Goal: Transaction & Acquisition: Purchase product/service

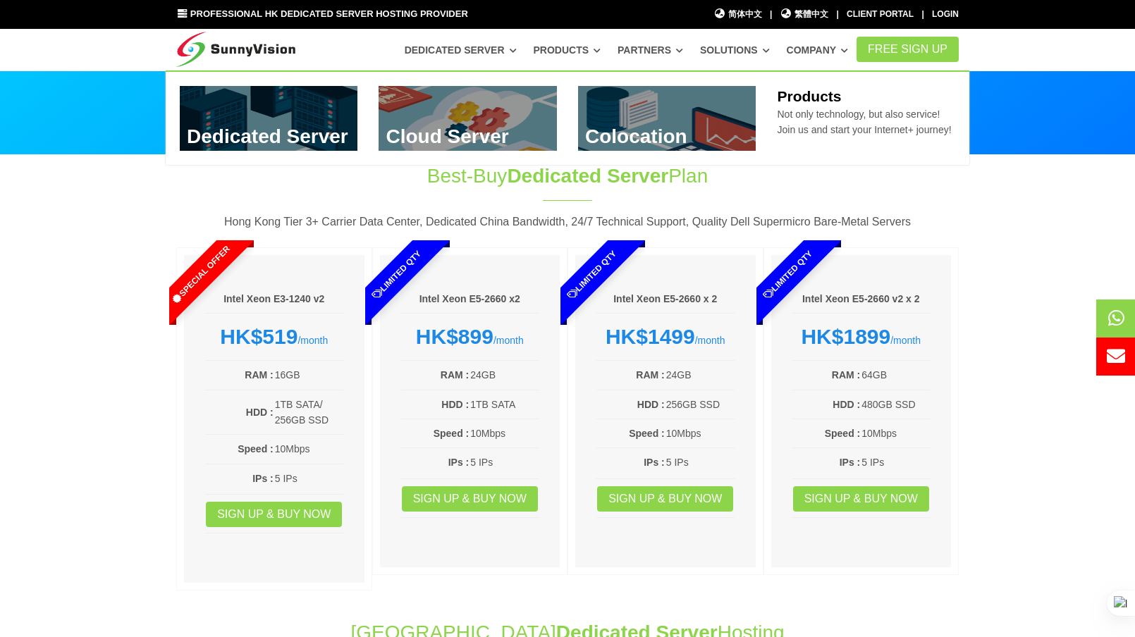
click at [601, 53] on icon at bounding box center [596, 51] width 7 height 8
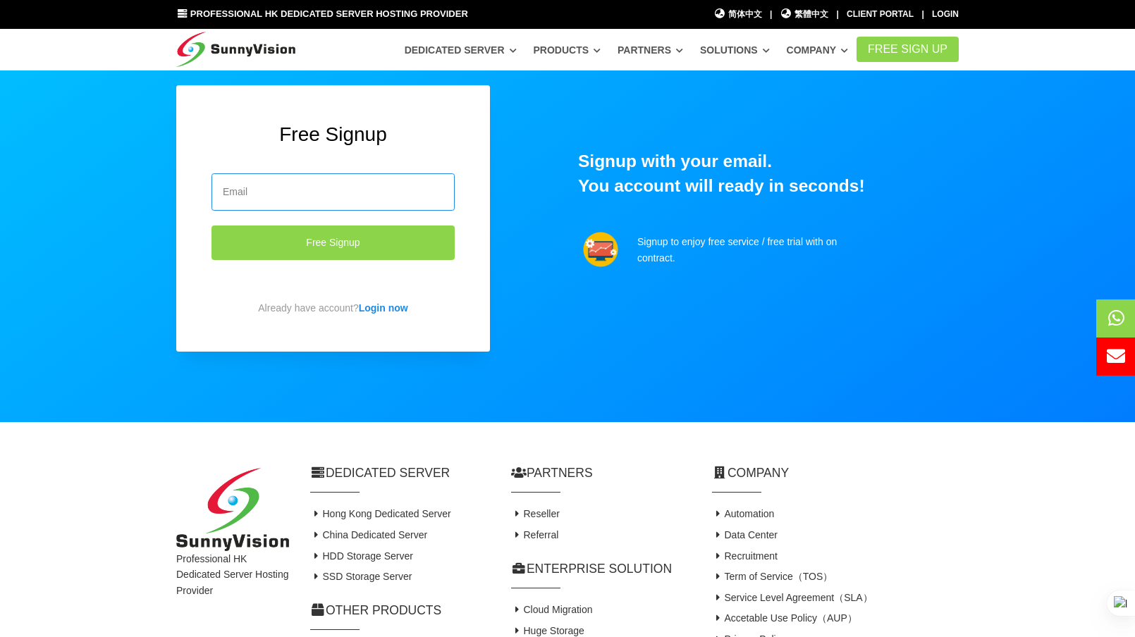
click at [266, 189] on input "email" at bounding box center [332, 191] width 243 height 37
type input "fzguiloui@pimarketing.co"
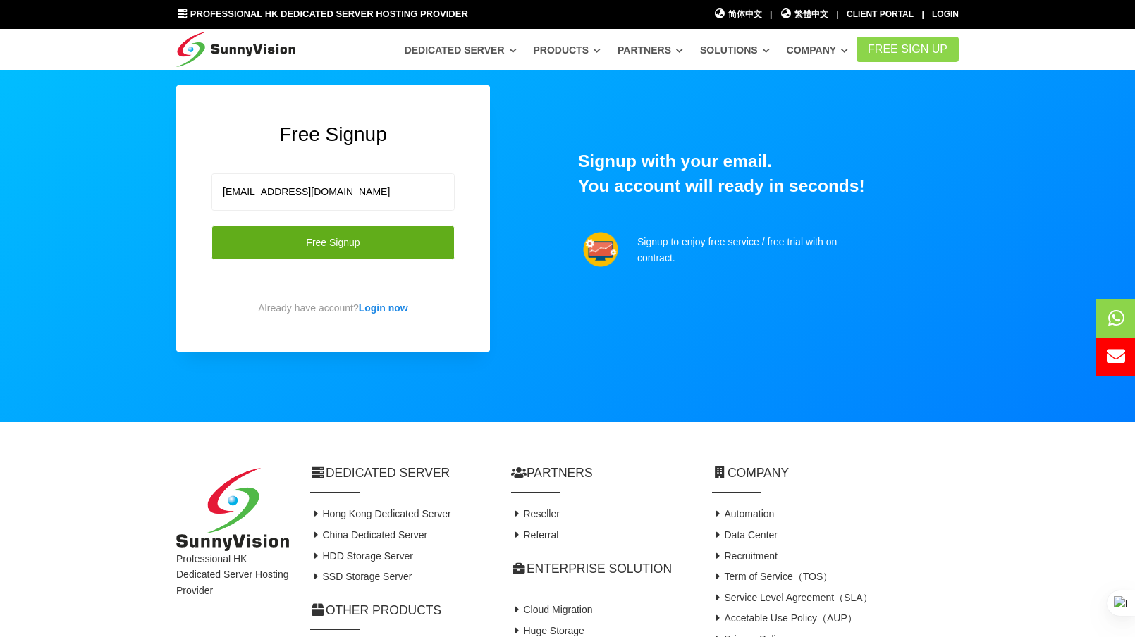
click at [279, 249] on button "Free Signup" at bounding box center [332, 243] width 243 height 35
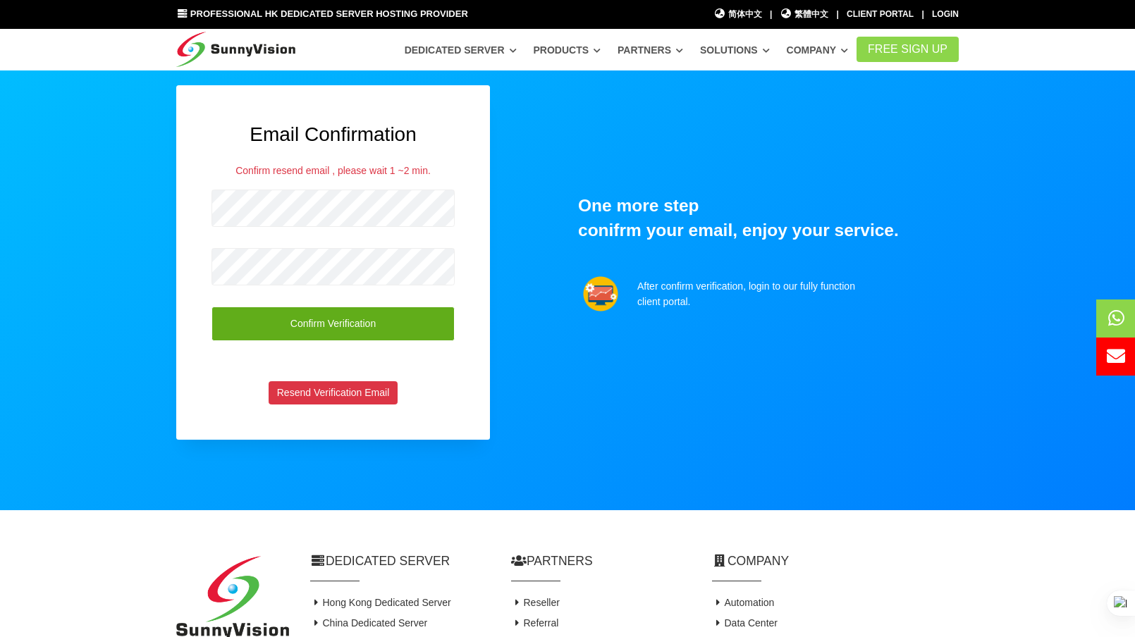
click at [334, 321] on button "Confirm Verification" at bounding box center [332, 324] width 243 height 35
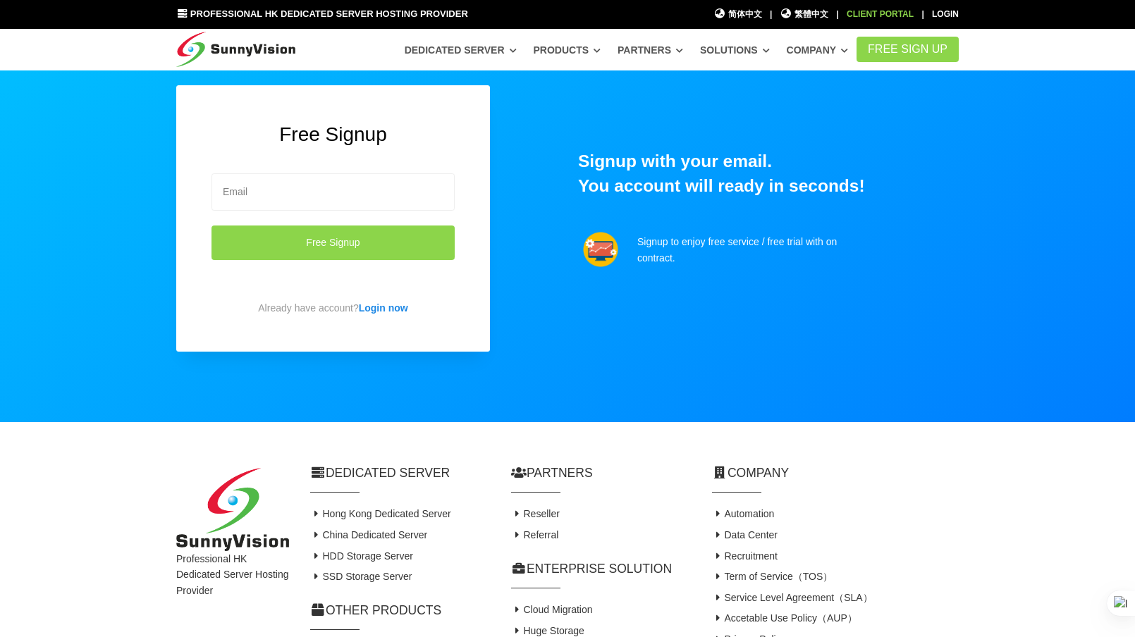
click at [891, 13] on link "Client Portal" at bounding box center [880, 14] width 67 height 10
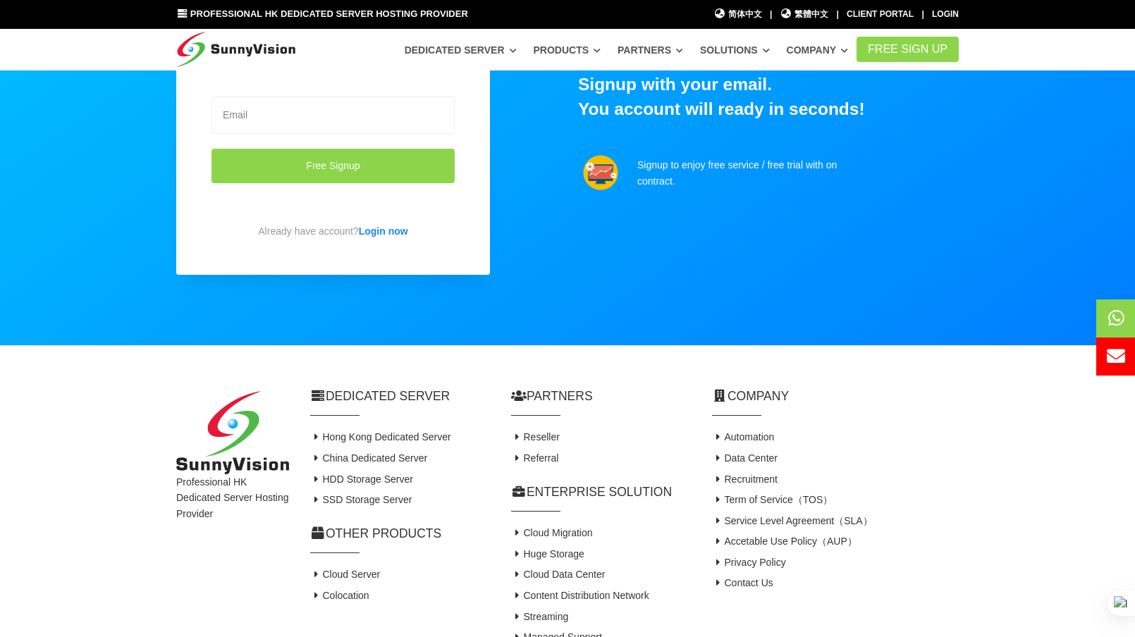
scroll to position [176, 0]
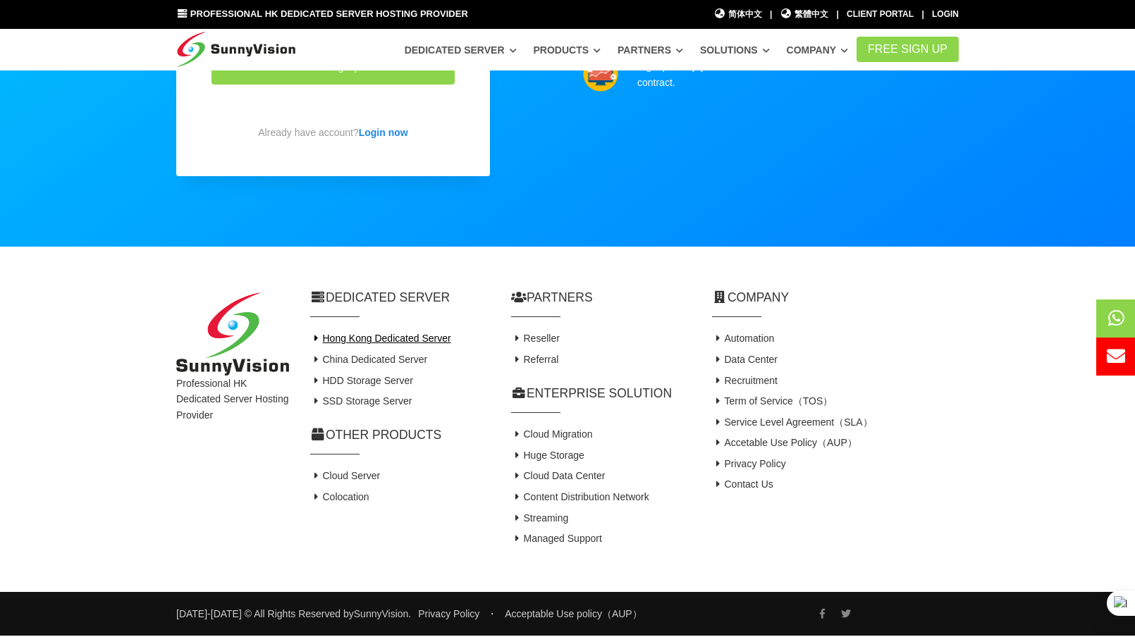
click at [369, 337] on link "Hong Kong Dedicated Server" at bounding box center [380, 338] width 141 height 11
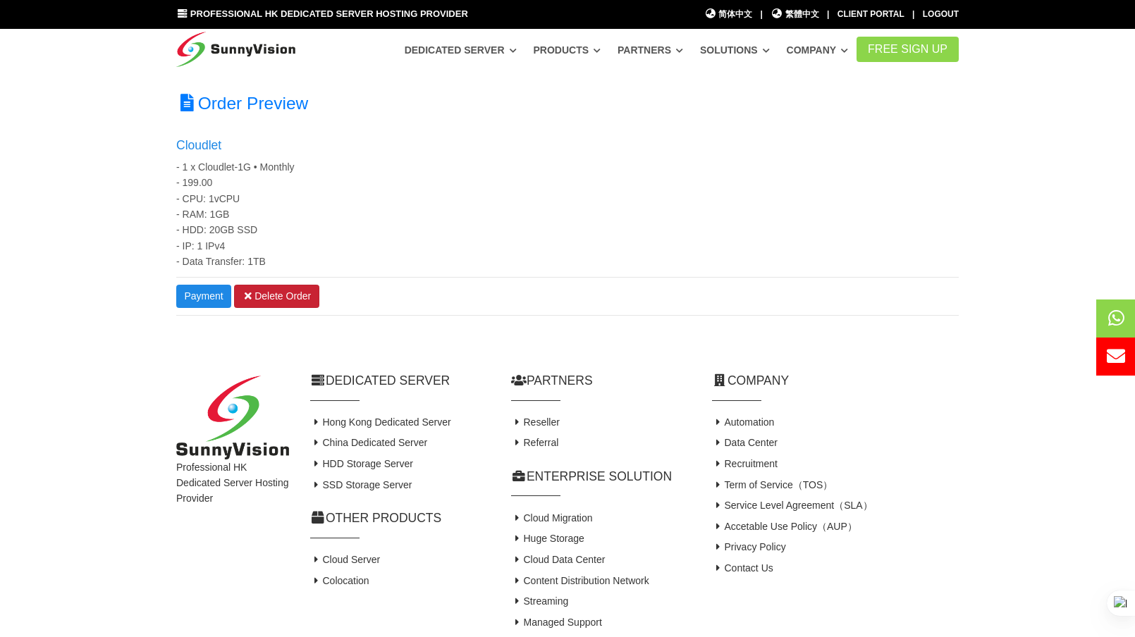
click at [273, 300] on link "Delete Order" at bounding box center [276, 297] width 85 height 24
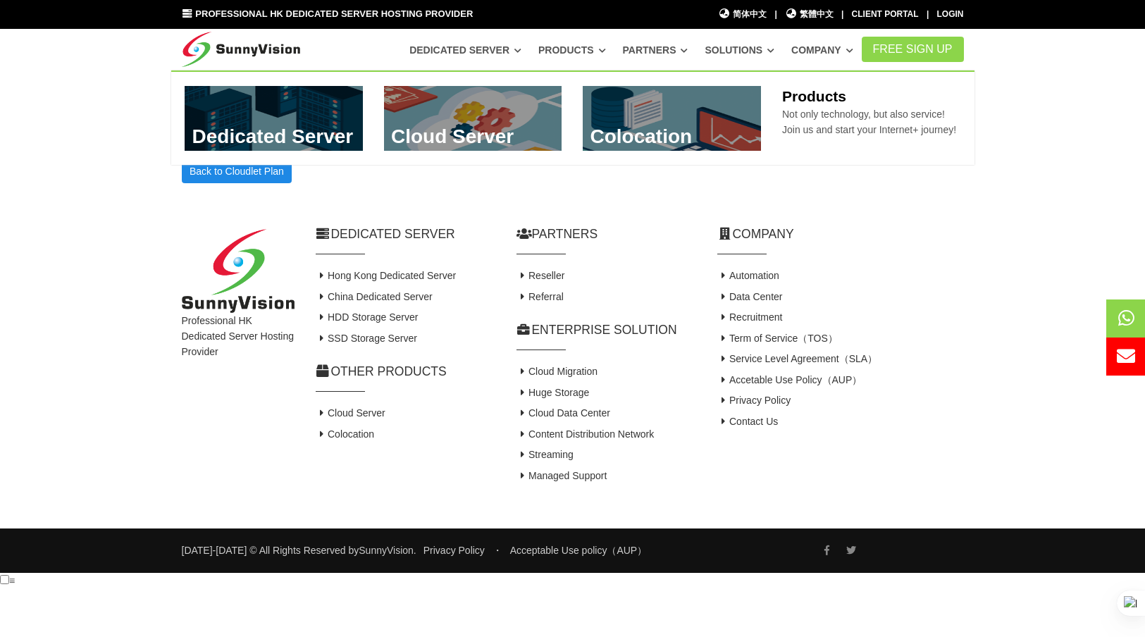
click at [569, 46] on link "Products" at bounding box center [572, 49] width 68 height 25
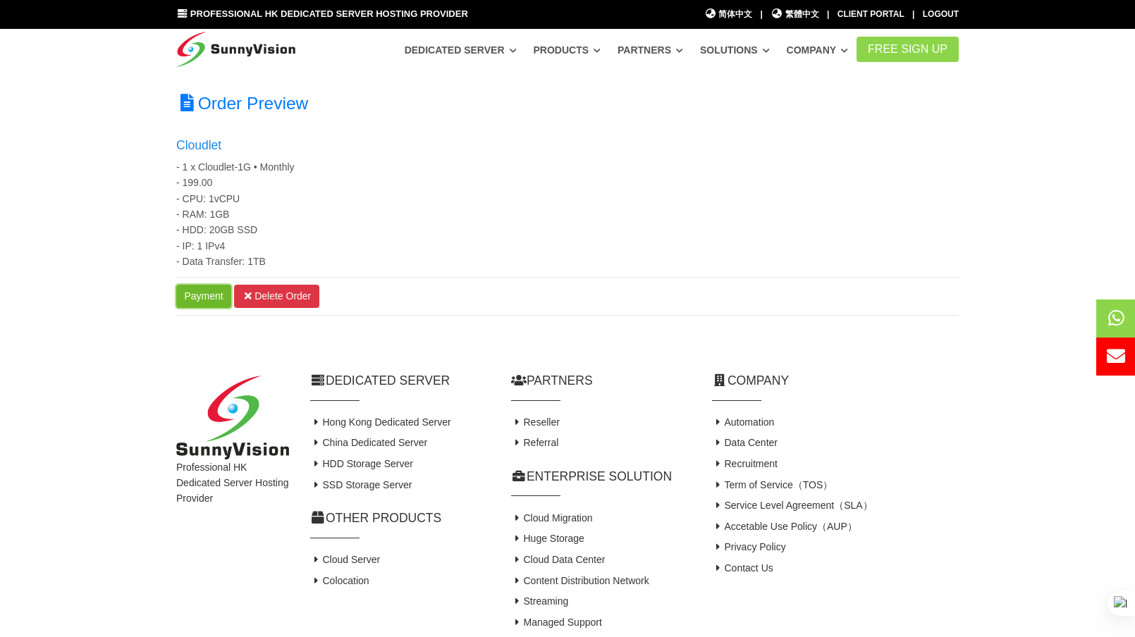
click at [204, 291] on link "Payment" at bounding box center [203, 297] width 55 height 24
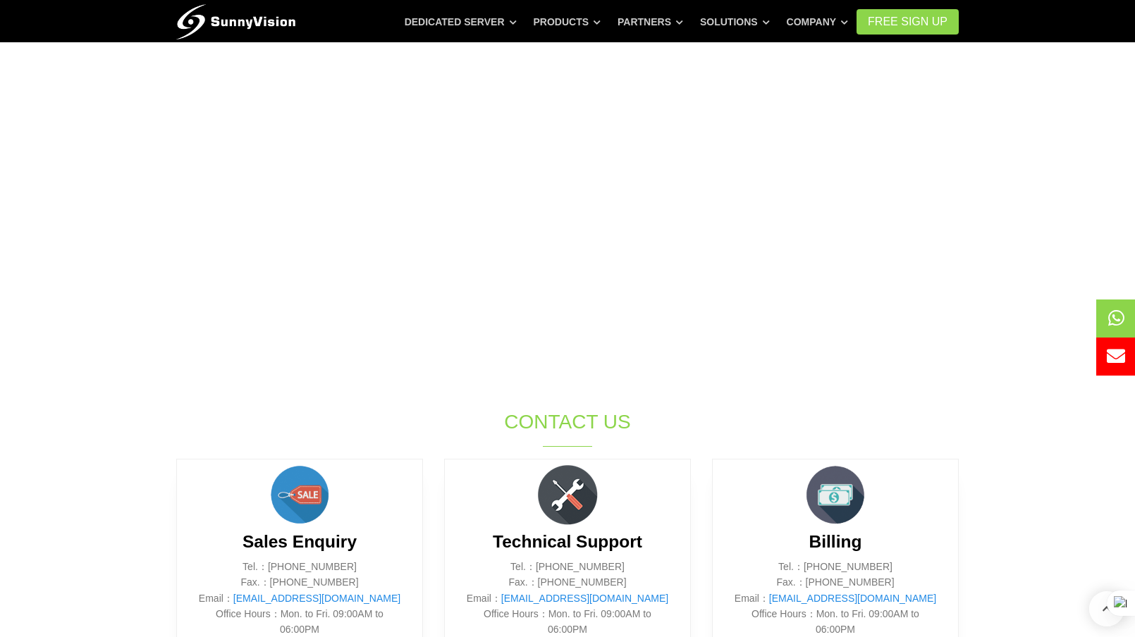
scroll to position [352, 0]
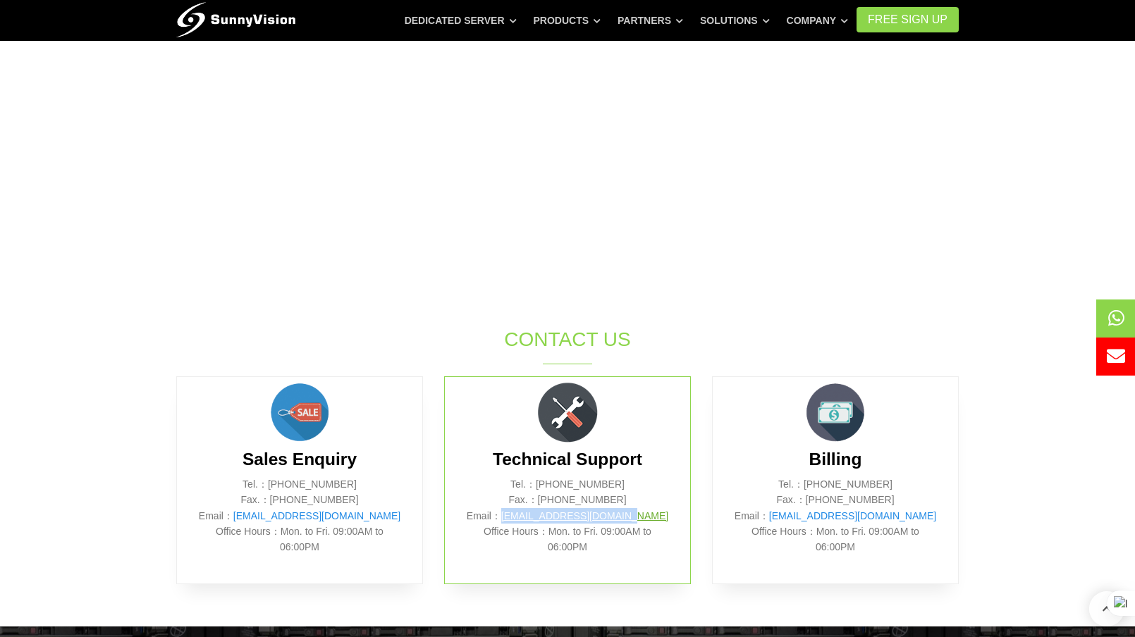
drag, startPoint x: 653, startPoint y: 519, endPoint x: 527, endPoint y: 514, distance: 126.3
click at [527, 514] on p "Tel.：(852) 2802 0308 Fax.：(852) 2802 0098 Email： support@sunnyvision.com Office…" at bounding box center [567, 515] width 203 height 79
copy link "support@sunnyvision.com"
